Goal: Task Accomplishment & Management: Use online tool/utility

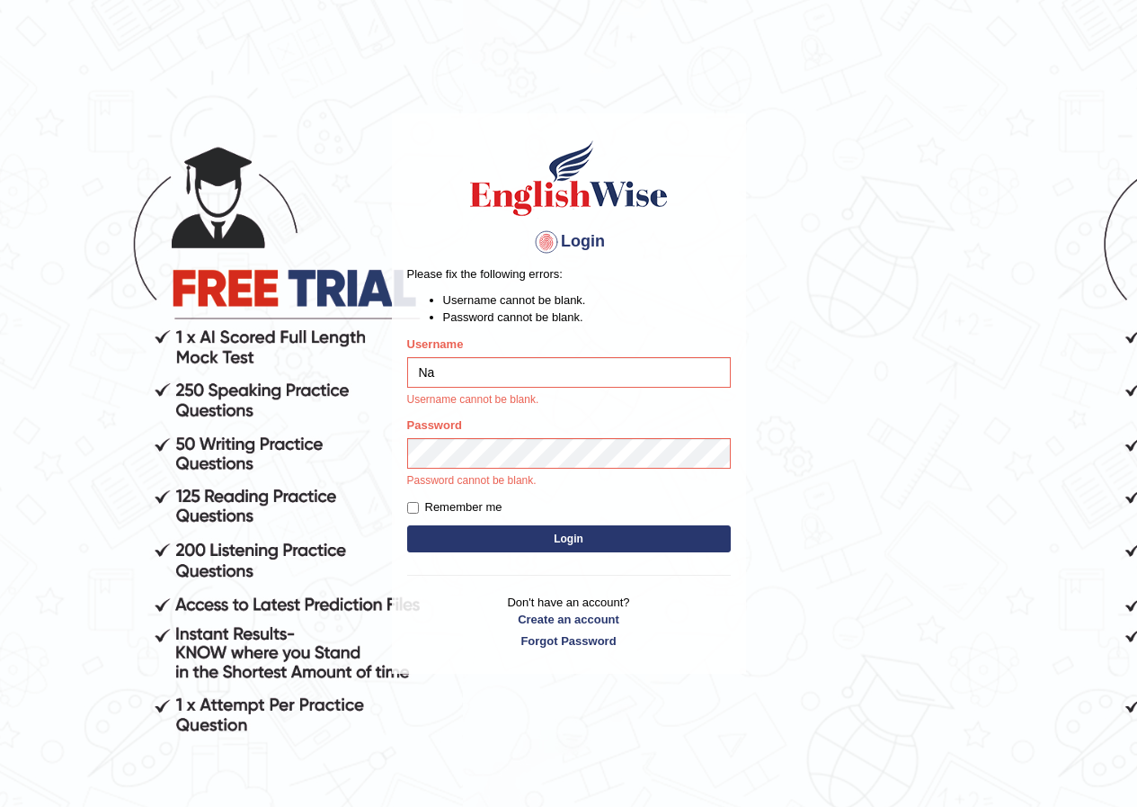
type input "N"
type input "[PERSON_NAME]"
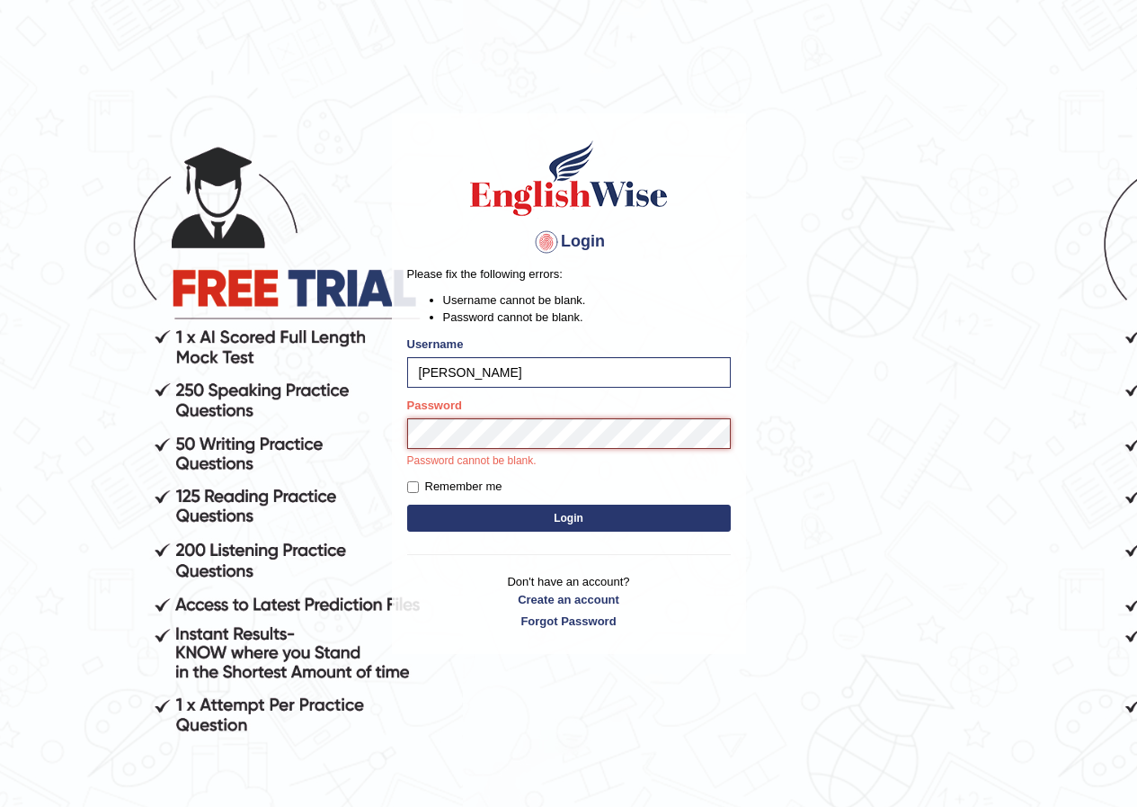
click at [407, 504] on button "Login" at bounding box center [569, 517] width 324 height 27
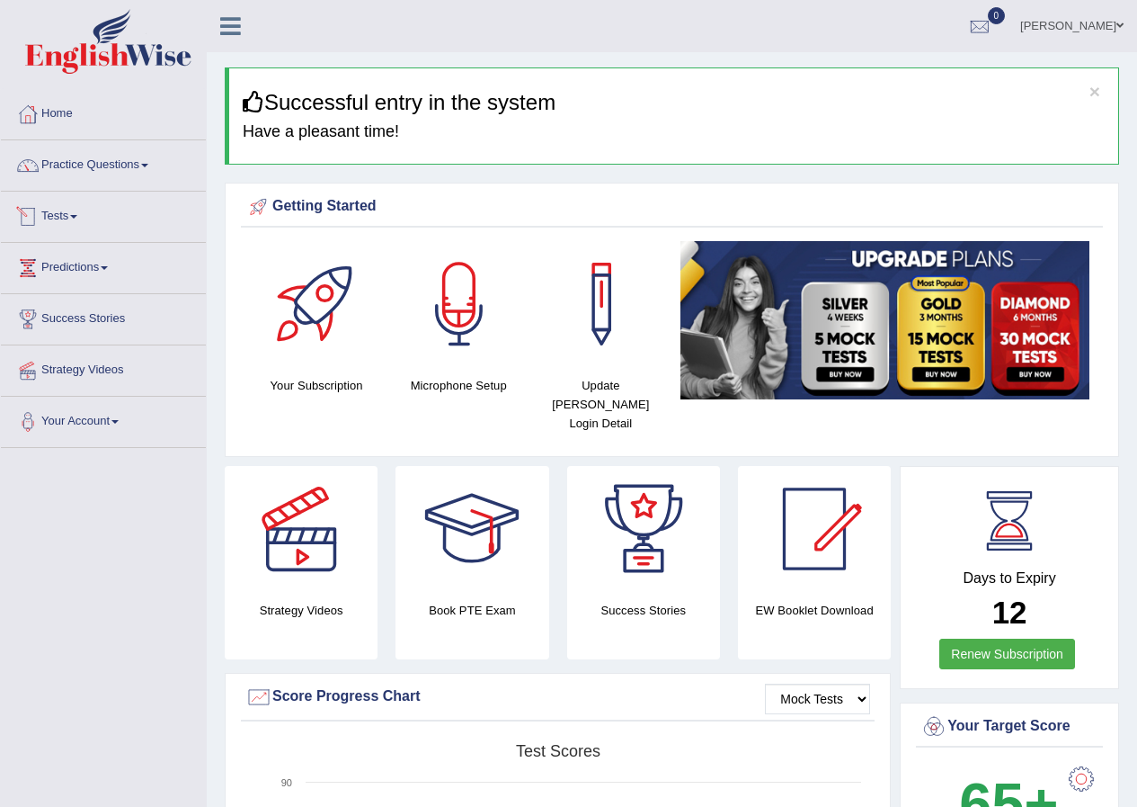
click at [100, 220] on link "Tests" at bounding box center [103, 214] width 205 height 45
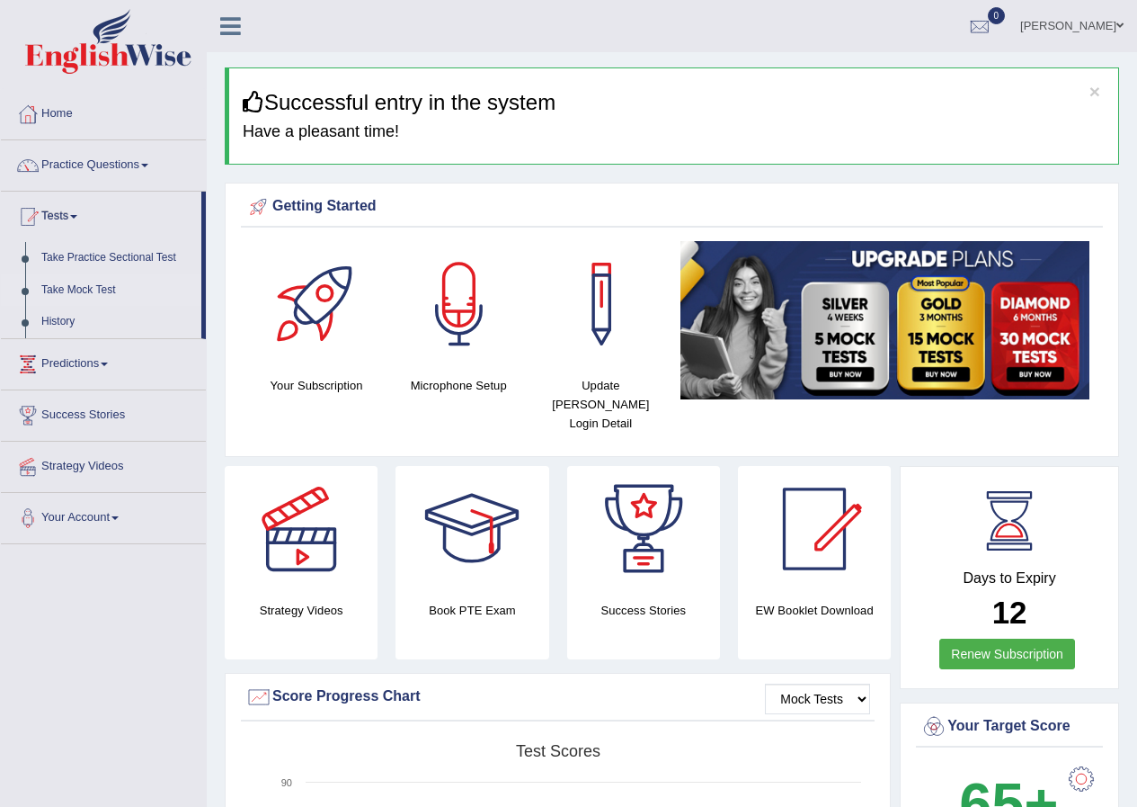
click at [100, 279] on link "Take Mock Test" at bounding box center [117, 290] width 168 height 32
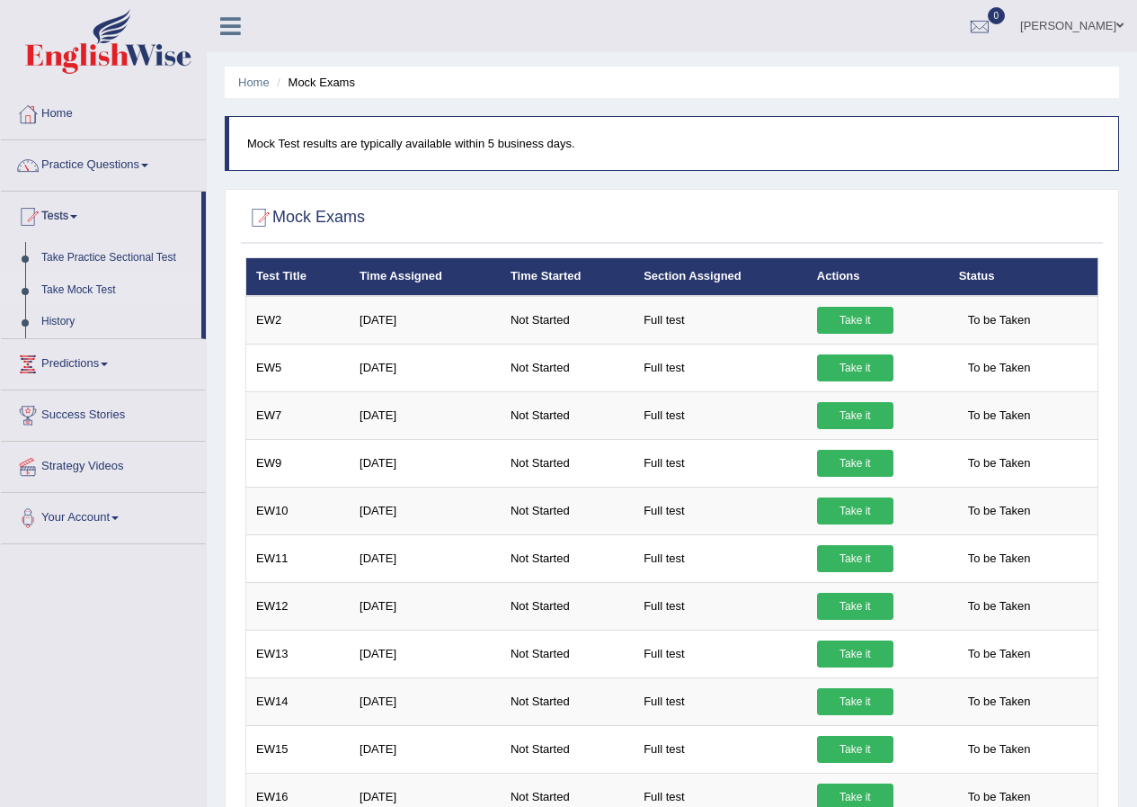
click at [91, 277] on link "Take Mock Test" at bounding box center [117, 290] width 168 height 32
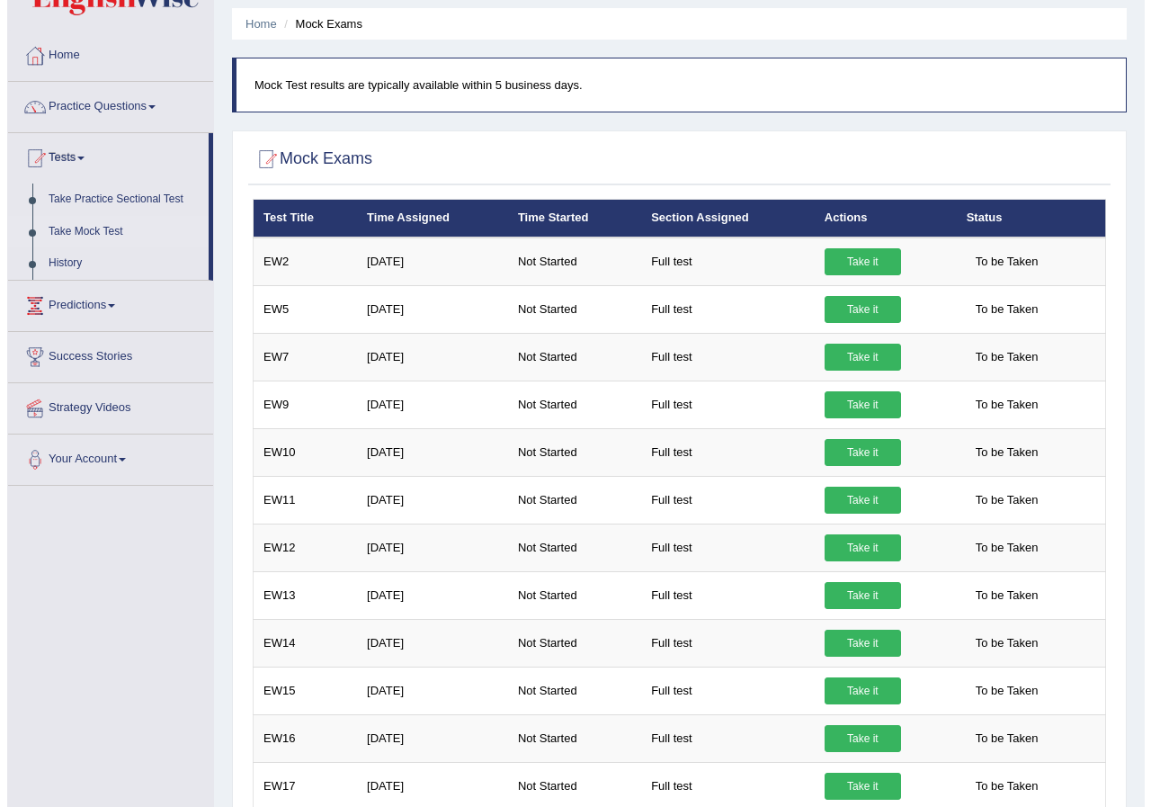
scroll to position [90, 0]
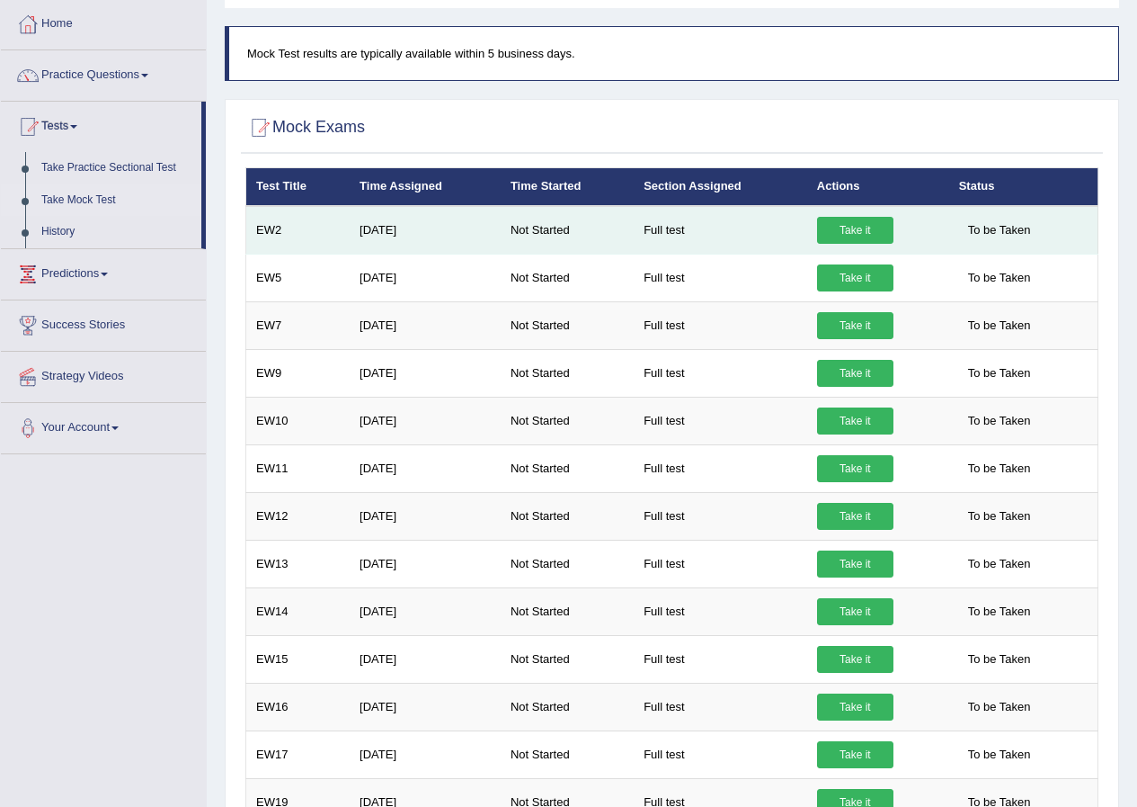
click at [834, 219] on link "Take it" at bounding box center [855, 230] width 76 height 27
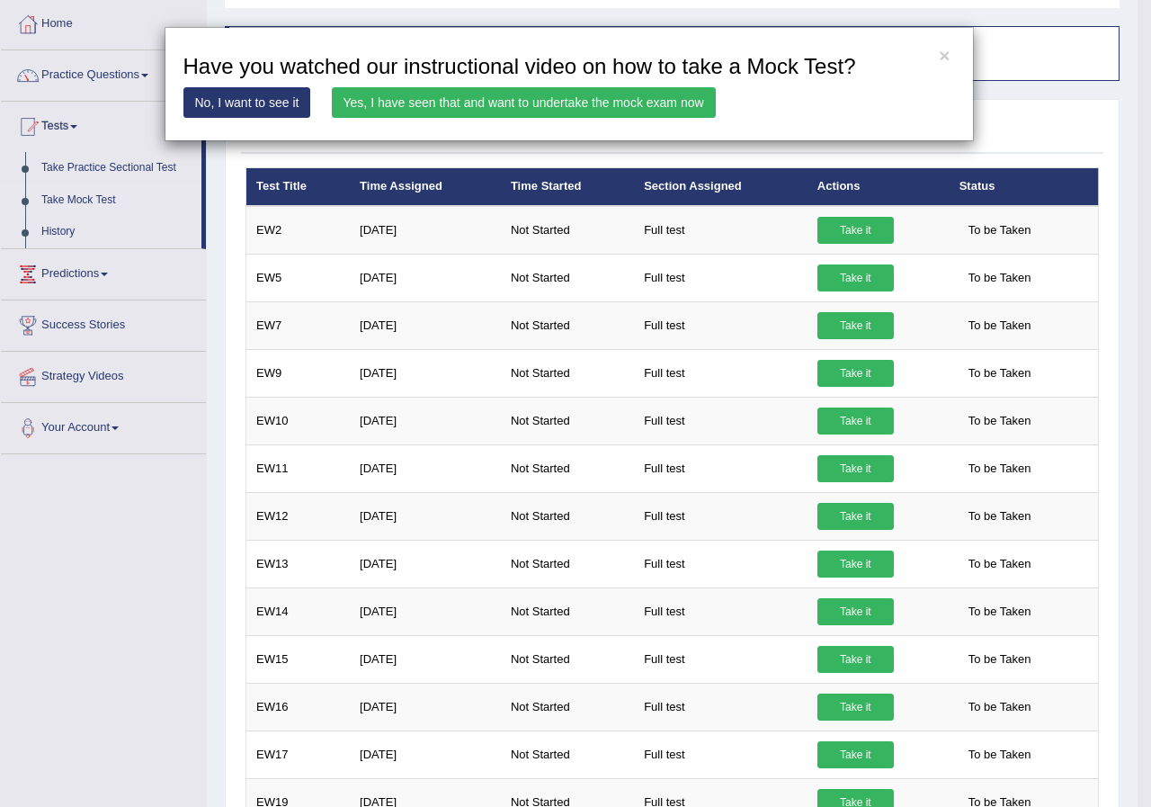
click at [593, 111] on link "Yes, I have seen that and want to undertake the mock exam now" at bounding box center [524, 102] width 384 height 31
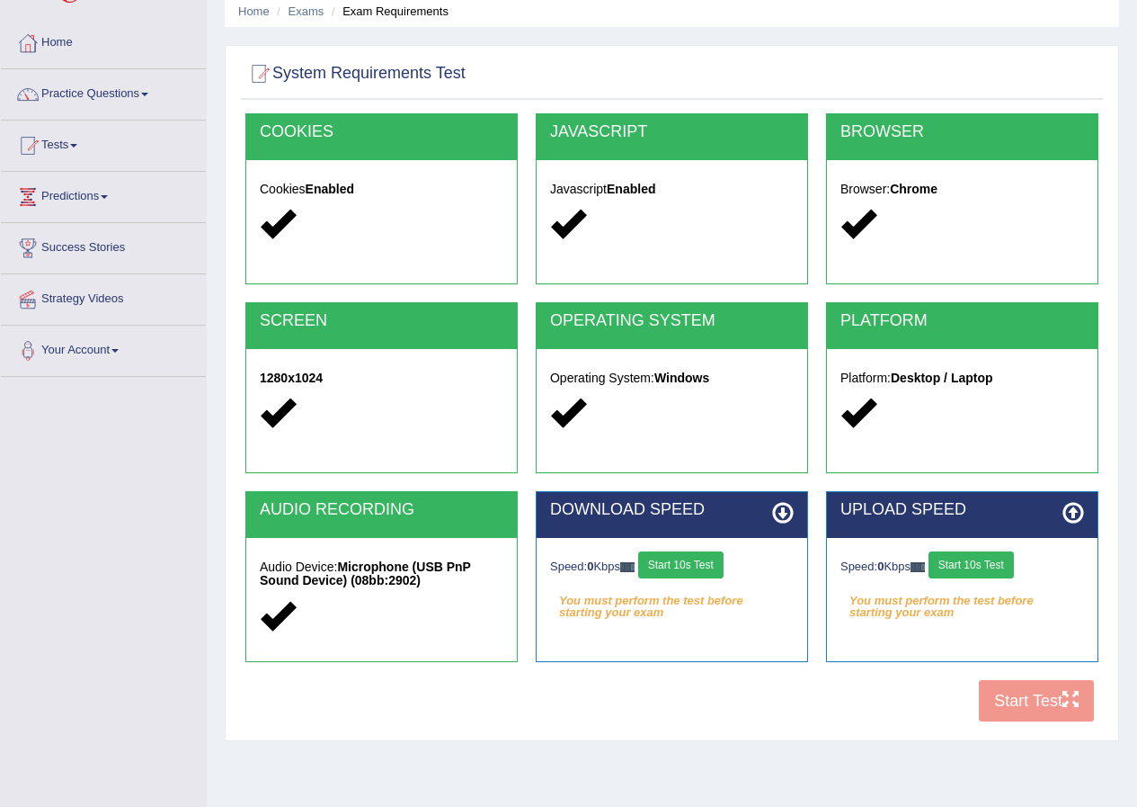
scroll to position [138, 0]
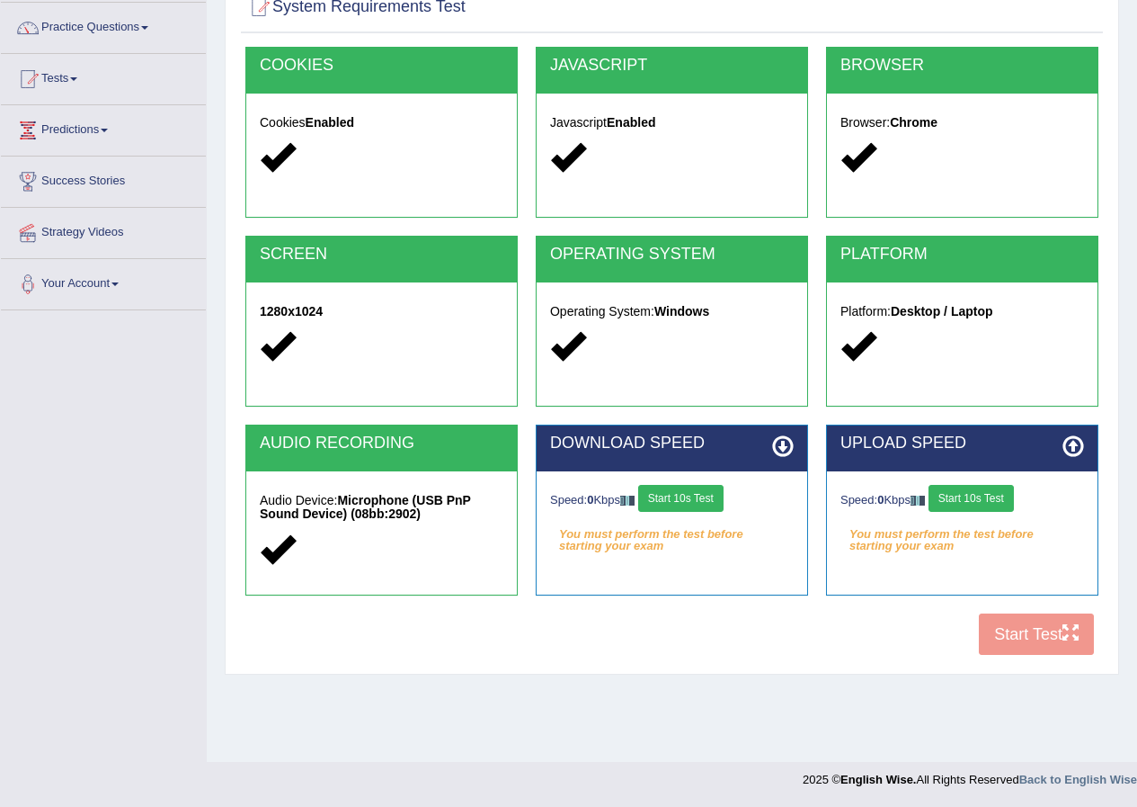
click at [684, 485] on button "Start 10s Test" at bounding box center [680, 498] width 85 height 27
click at [955, 501] on button "Start 10s Test" at bounding box center [971, 498] width 85 height 27
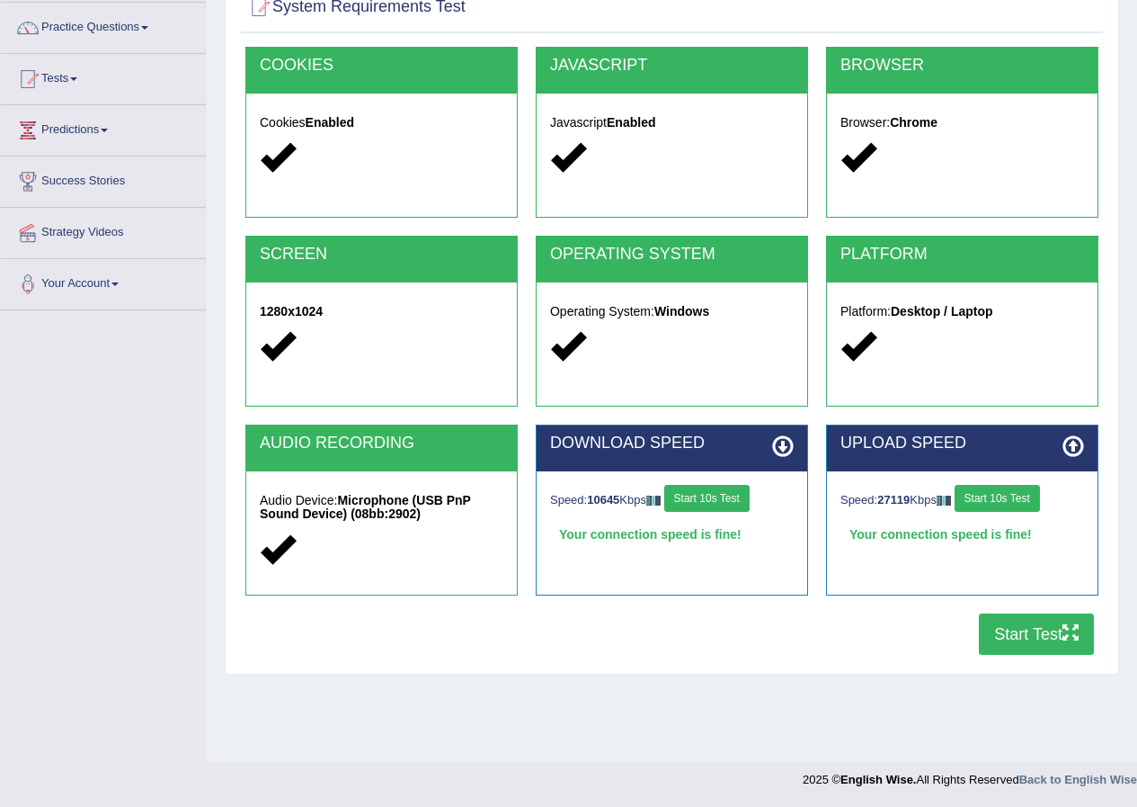
click at [1030, 628] on button "Start Test" at bounding box center [1036, 633] width 115 height 41
